Goal: Task Accomplishment & Management: Use online tool/utility

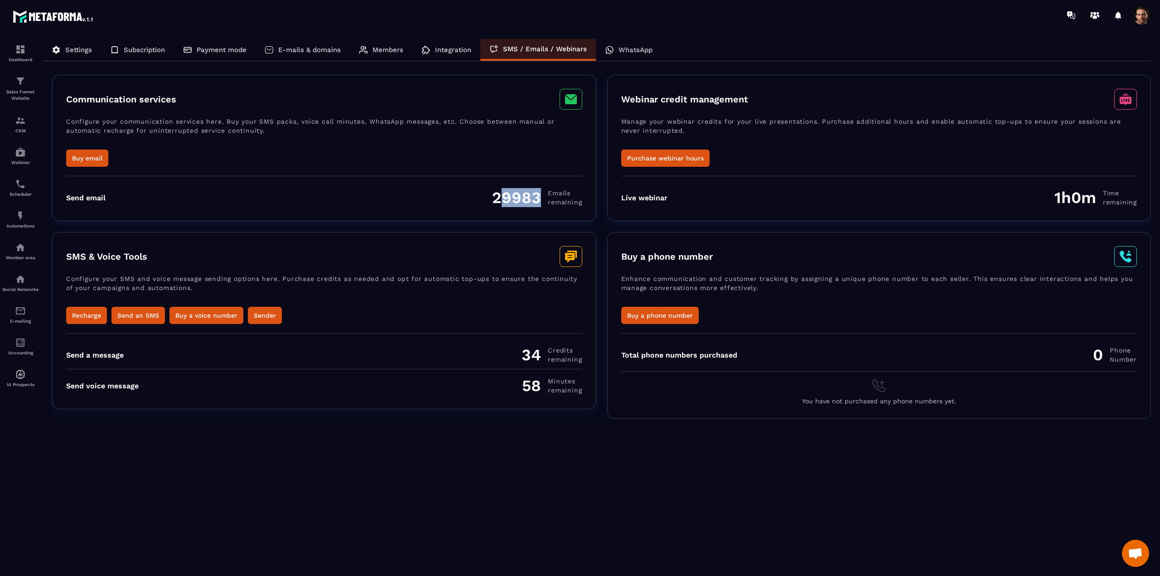
drag, startPoint x: 499, startPoint y: 200, endPoint x: 536, endPoint y: 198, distance: 36.8
click at [546, 196] on div "29983 Emails remaining" at bounding box center [537, 197] width 90 height 19
click at [495, 196] on div "29983 Emails remaining" at bounding box center [537, 197] width 90 height 19
drag, startPoint x: 493, startPoint y: 196, endPoint x: 542, endPoint y: 197, distance: 48.5
click at [542, 197] on div "Send email 29983 Emails remaining" at bounding box center [324, 197] width 516 height 19
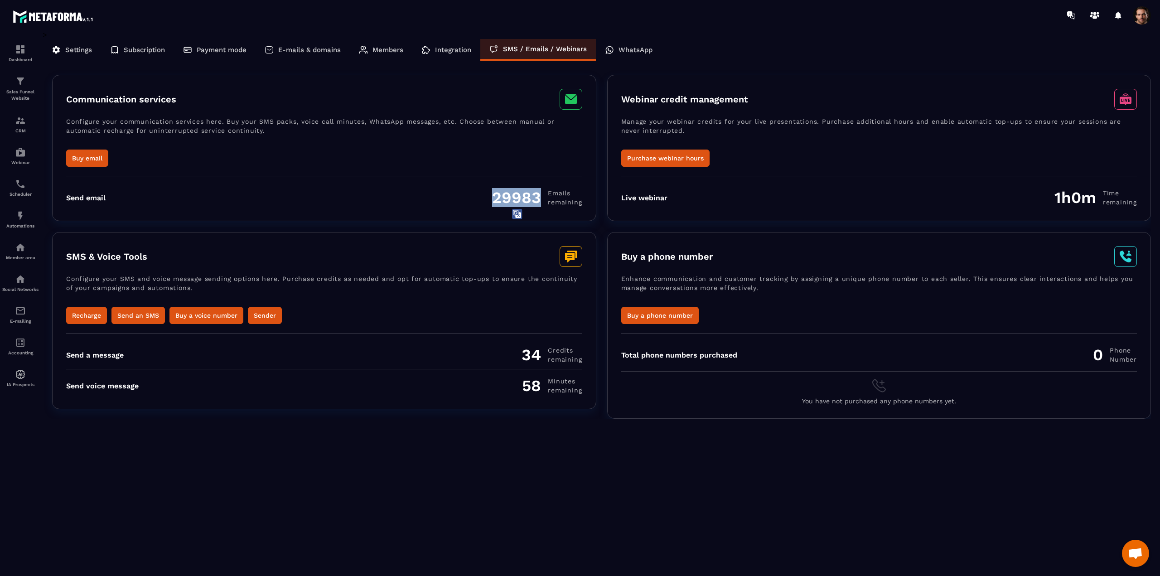
copy div "29983"
click at [21, 323] on div "E-mailing" at bounding box center [20, 314] width 36 height 18
